Goal: Information Seeking & Learning: Learn about a topic

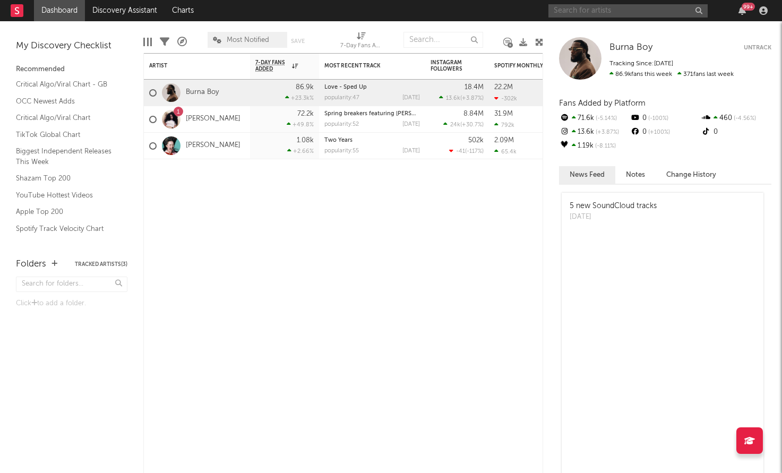
click at [575, 13] on input "text" at bounding box center [628, 10] width 159 height 13
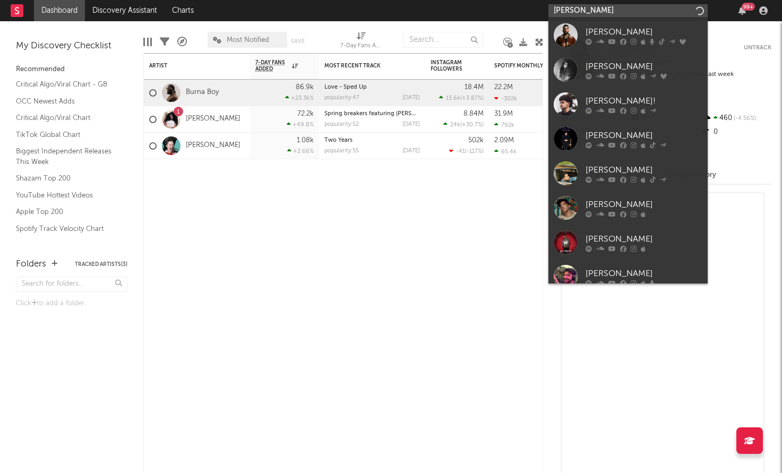
type input "[PERSON_NAME]"
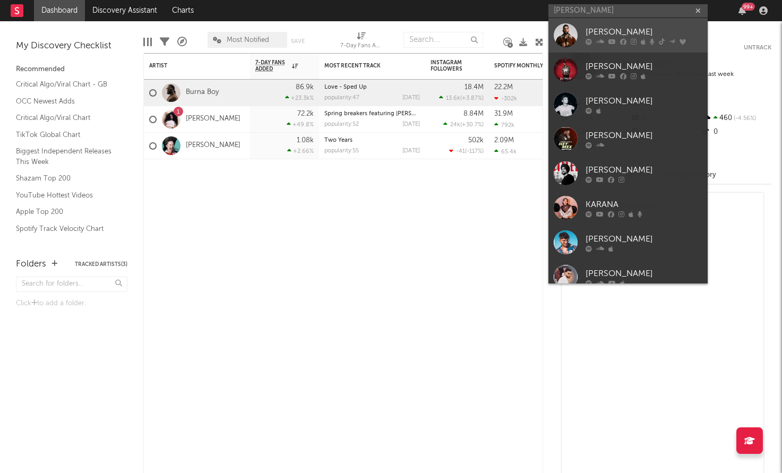
click at [563, 36] on div at bounding box center [566, 35] width 24 height 24
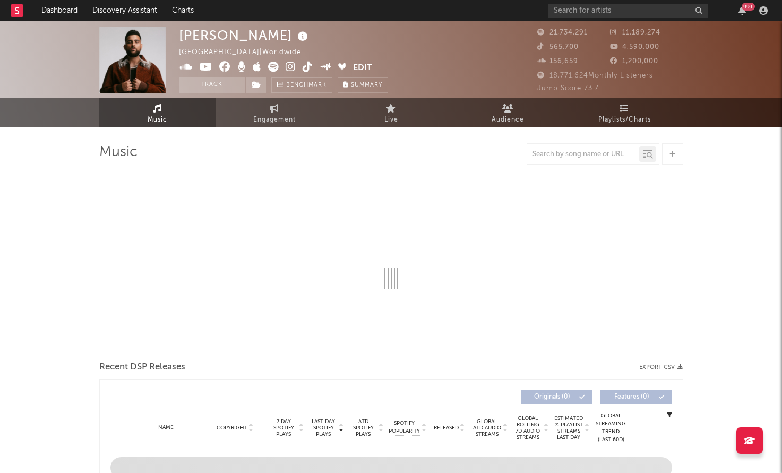
select select "6m"
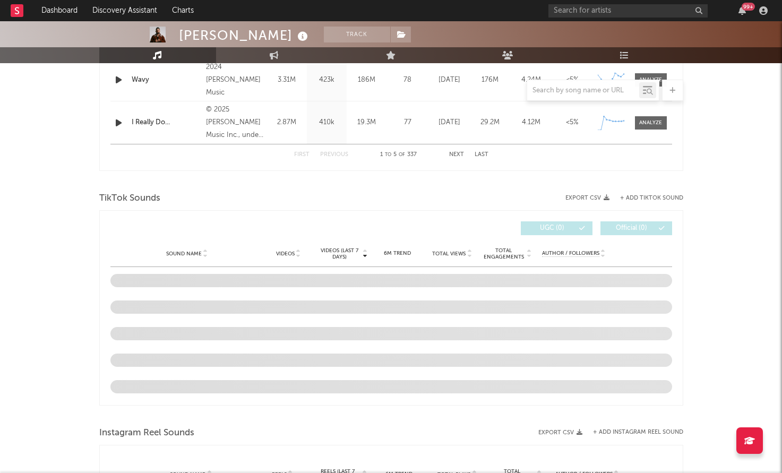
scroll to position [600, 0]
